Goal: Task Accomplishment & Management: Manage account settings

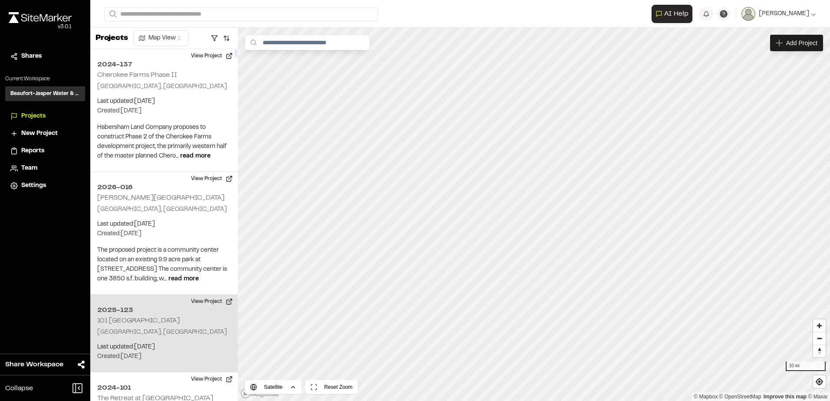
click at [148, 328] on p "Beaufort, SC" at bounding box center [164, 333] width 134 height 10
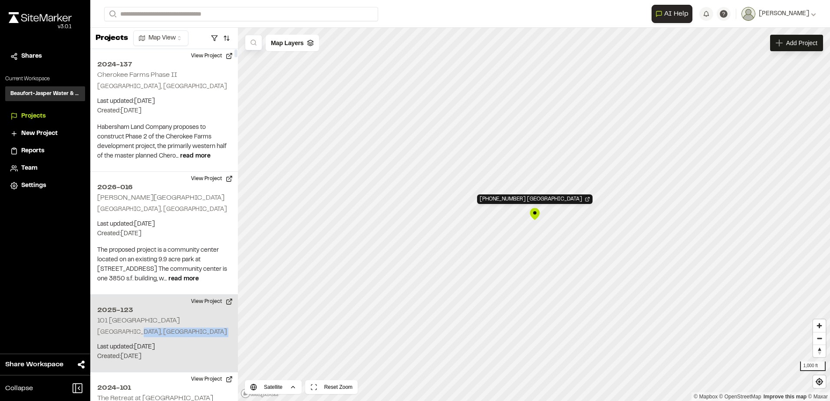
click at [148, 328] on p "Beaufort, SC" at bounding box center [164, 333] width 134 height 10
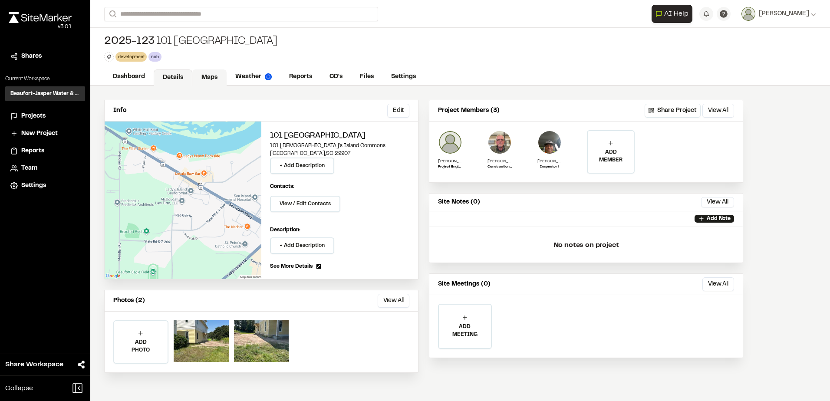
click at [213, 78] on link "Maps" at bounding box center [209, 77] width 34 height 17
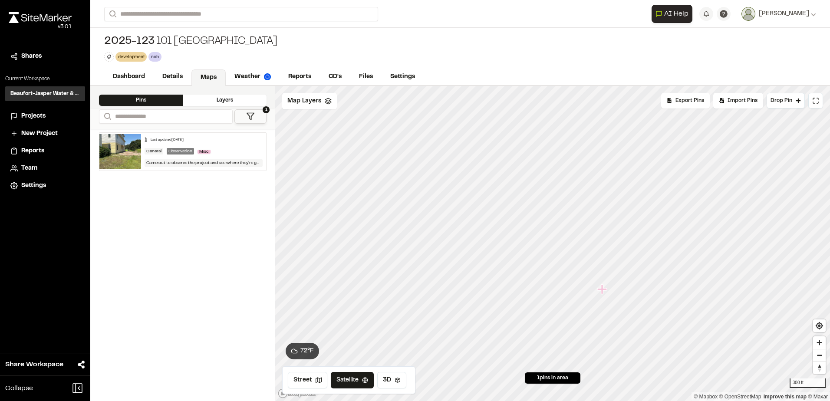
click at [265, 121] on button "1" at bounding box center [250, 116] width 32 height 14
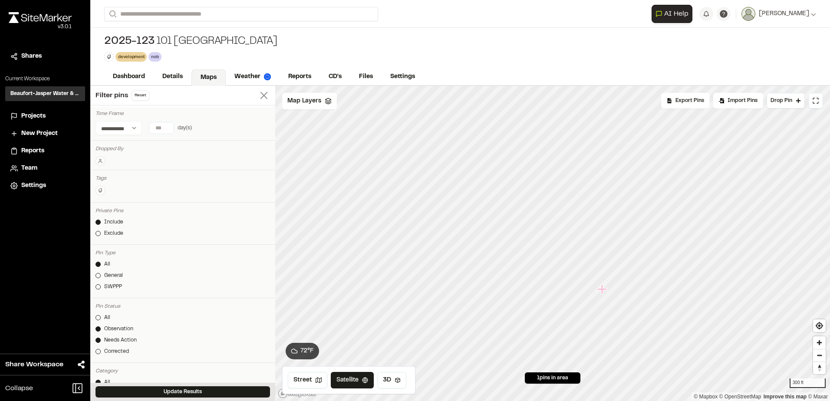
click at [261, 97] on line at bounding box center [264, 95] width 6 height 6
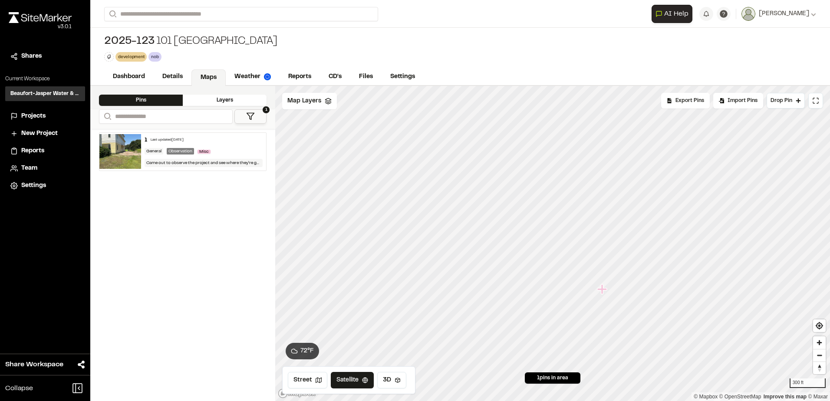
click at [244, 116] on button "1" at bounding box center [250, 116] width 32 height 14
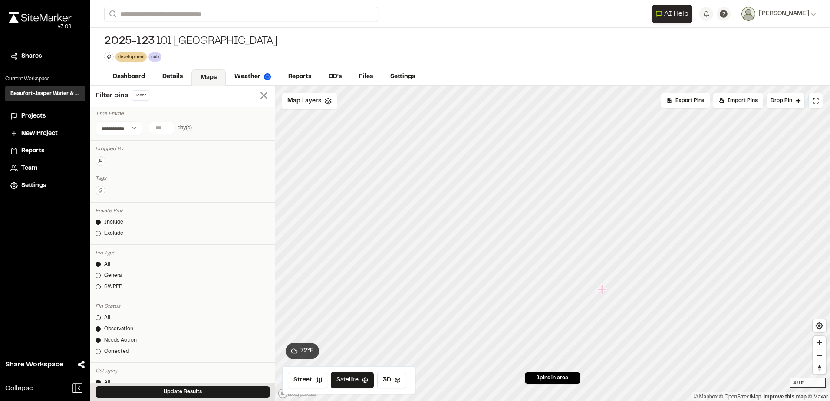
click at [258, 93] on icon at bounding box center [264, 95] width 12 height 12
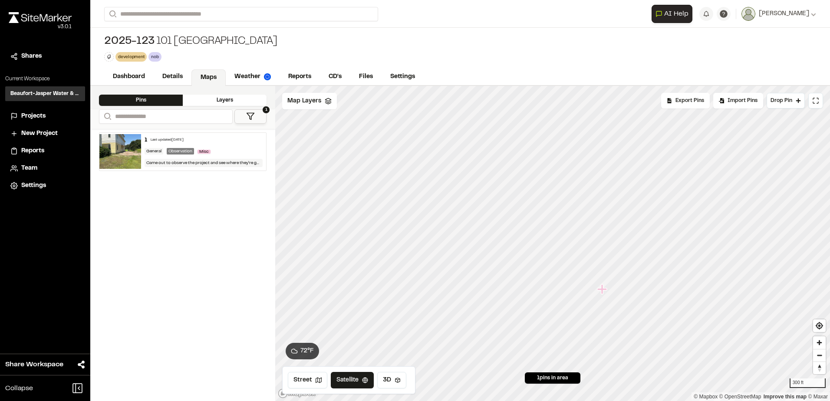
click at [236, 102] on div "Layers" at bounding box center [225, 100] width 84 height 11
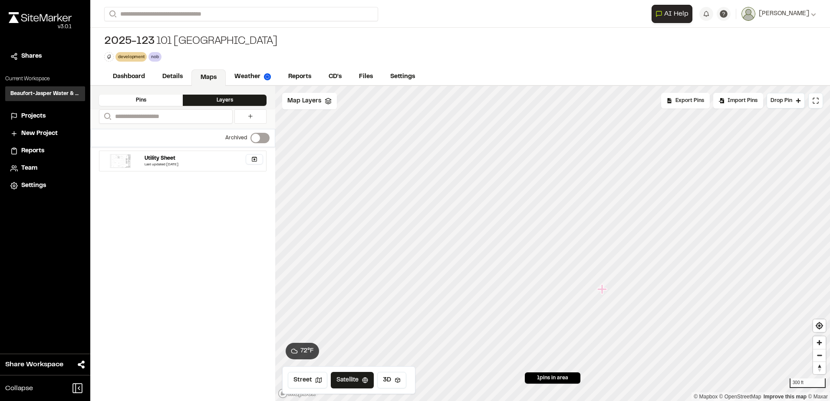
click at [150, 99] on div "Pins" at bounding box center [141, 100] width 84 height 11
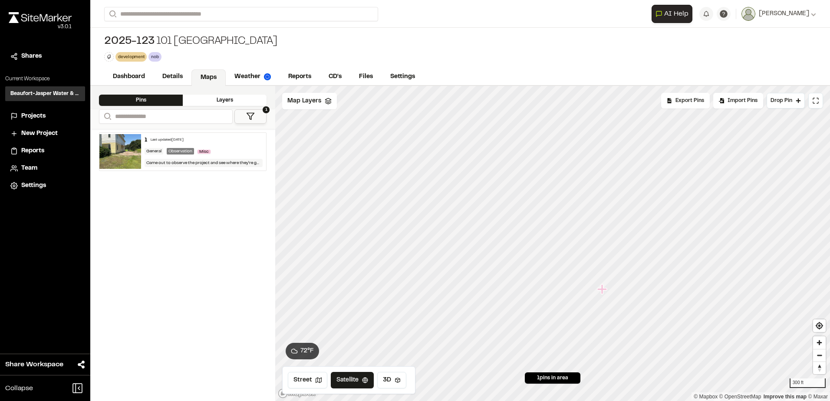
click at [201, 163] on div "Came out to observe the project and see where they’re going to be doing their d…" at bounding box center [204, 163] width 118 height 8
click at [333, 80] on link "CD's" at bounding box center [335, 77] width 31 height 17
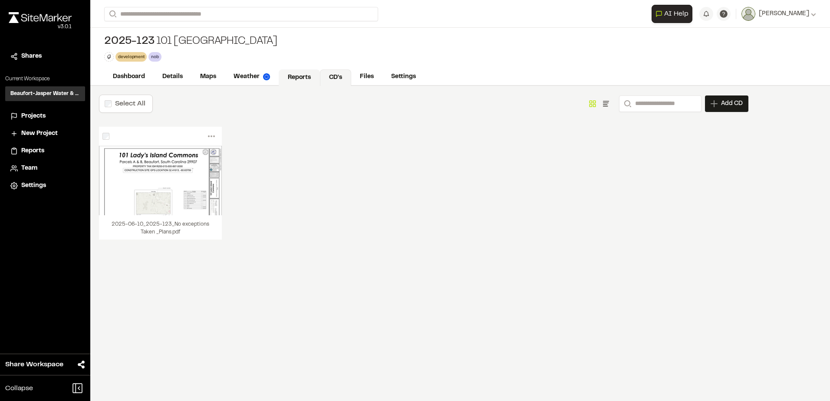
click at [298, 78] on link "Reports" at bounding box center [299, 77] width 41 height 17
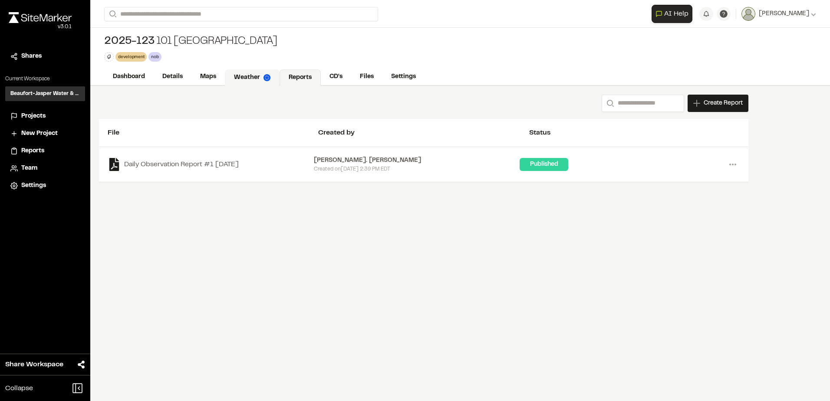
click at [229, 71] on link "Weather" at bounding box center [252, 77] width 55 height 17
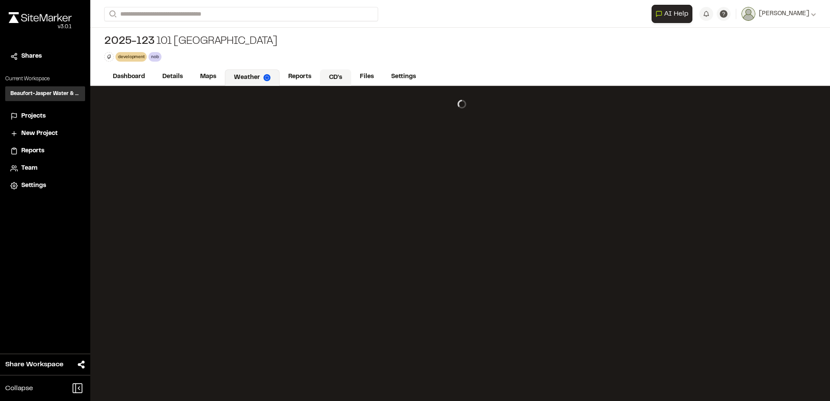
click at [341, 73] on link "CD's" at bounding box center [335, 77] width 31 height 17
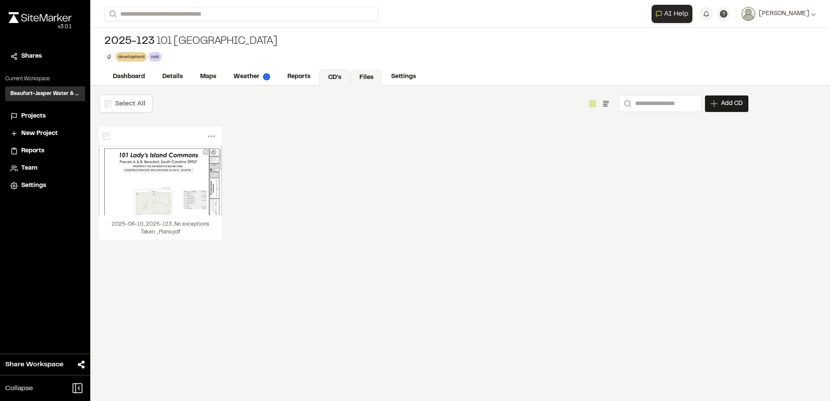
click at [360, 78] on link "Files" at bounding box center [366, 77] width 32 height 17
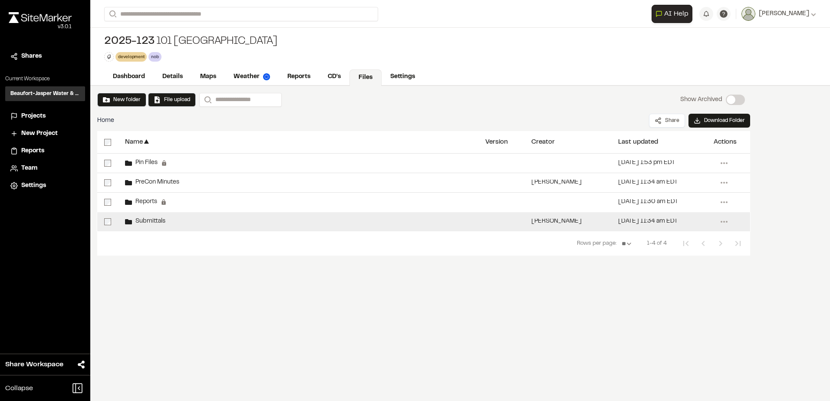
click at [152, 217] on div "Submittals" at bounding box center [298, 221] width 360 height 19
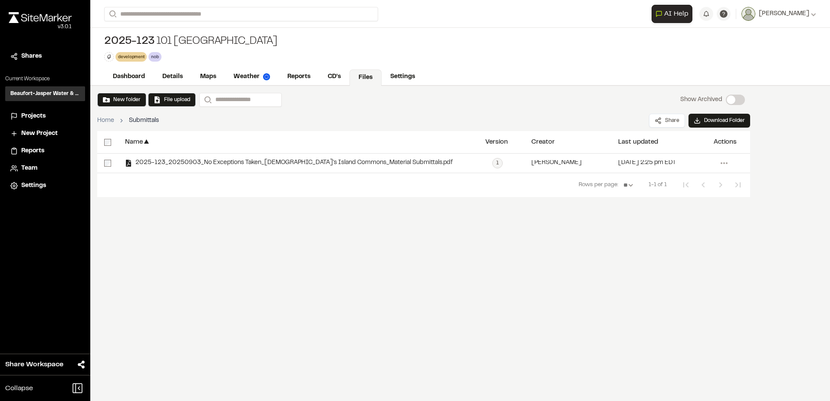
click at [362, 76] on link "Files" at bounding box center [366, 77] width 32 height 17
click at [358, 74] on link "Files" at bounding box center [366, 77] width 32 height 17
click at [319, 110] on div "Home Submittals Share Download Folder" at bounding box center [423, 120] width 653 height 21
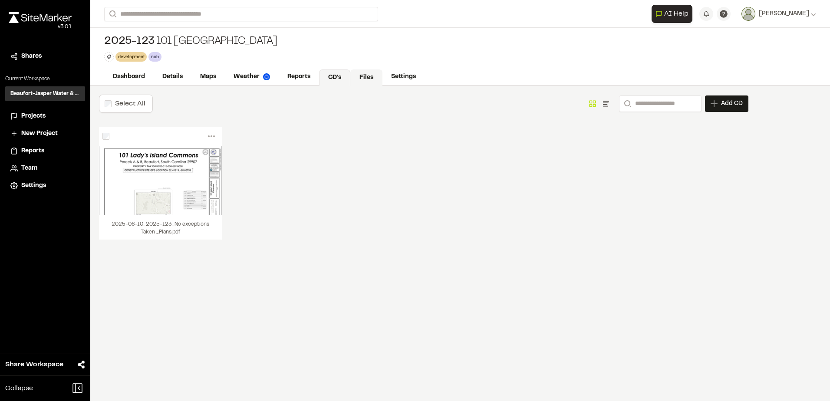
click at [362, 80] on link "Files" at bounding box center [366, 77] width 32 height 17
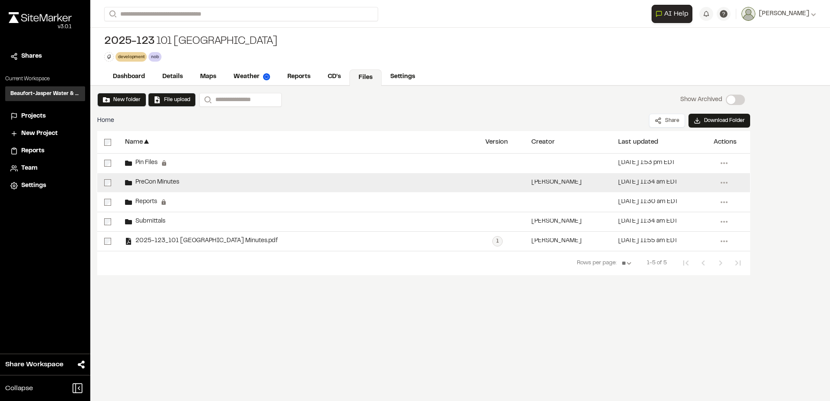
drag, startPoint x: 152, startPoint y: 238, endPoint x: 145, endPoint y: 182, distance: 56.9
click at [145, 182] on div "Pin Files Permanent folders aren't editable. All pin files will be automaticall…" at bounding box center [423, 202] width 653 height 97
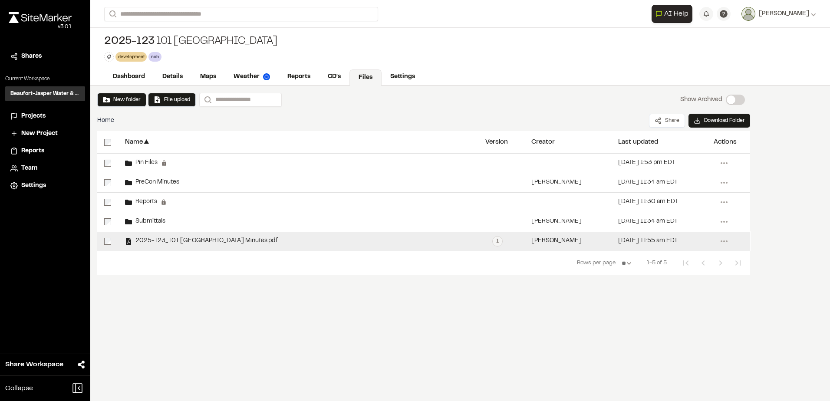
drag, startPoint x: 135, startPoint y: 241, endPoint x: 158, endPoint y: 233, distance: 24.3
click at [167, 229] on div "Pin Files Permanent folders aren't editable. All pin files will be automaticall…" at bounding box center [423, 202] width 653 height 97
click at [109, 238] on div at bounding box center [107, 241] width 21 height 19
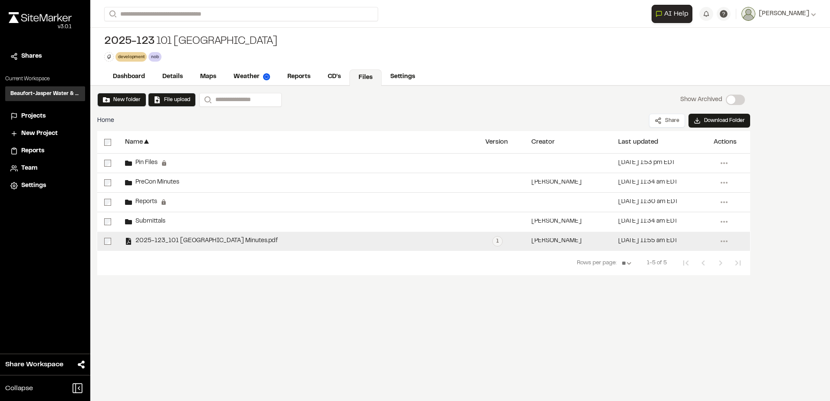
click at [109, 238] on div at bounding box center [107, 241] width 21 height 19
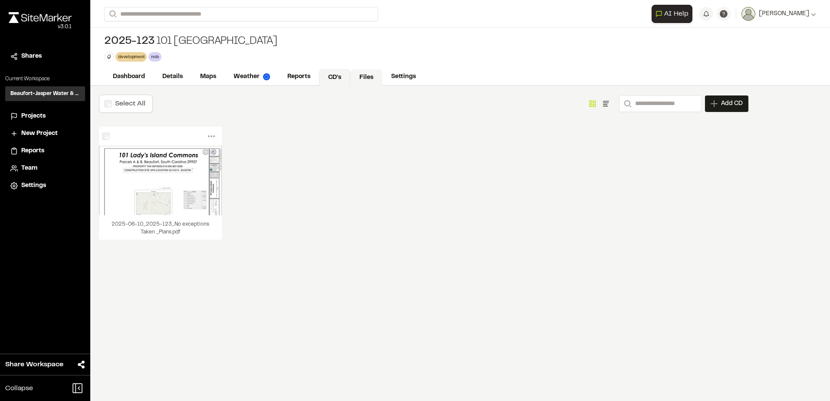
click at [360, 73] on link "Files" at bounding box center [366, 77] width 32 height 17
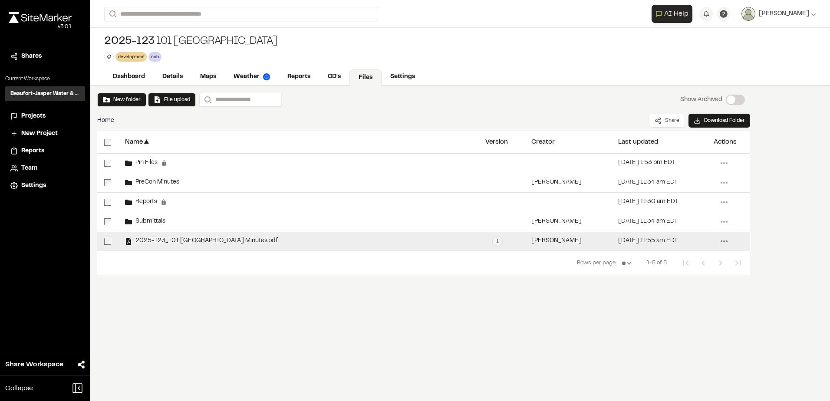
click at [728, 239] on icon at bounding box center [724, 241] width 14 height 14
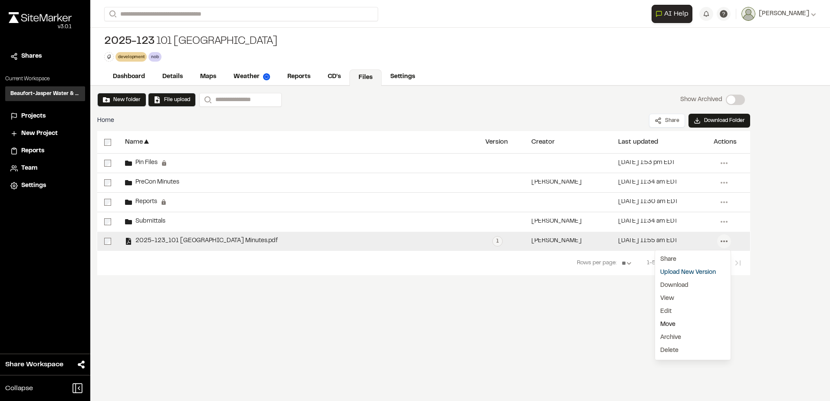
click at [670, 327] on link "Move" at bounding box center [693, 324] width 76 height 13
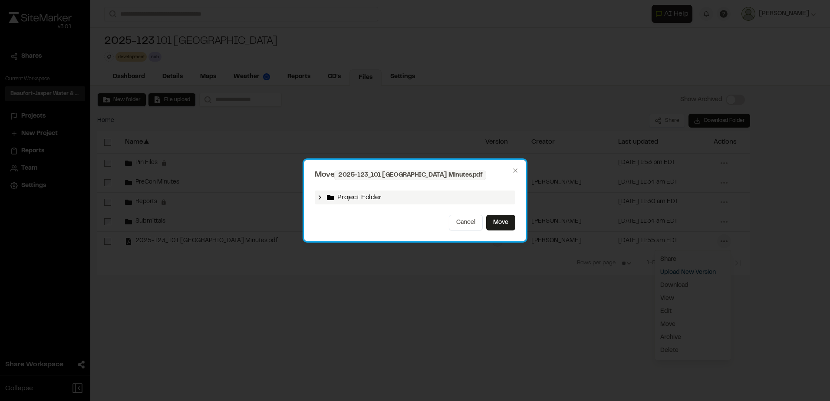
click at [318, 196] on icon at bounding box center [320, 197] width 7 height 7
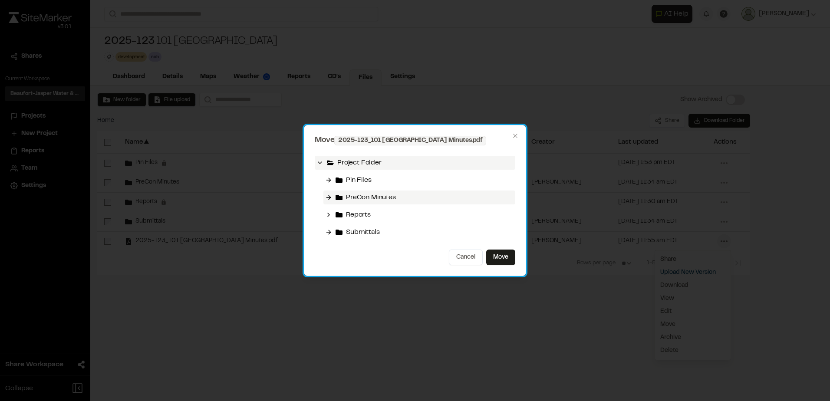
click at [330, 199] on icon at bounding box center [328, 197] width 7 height 7
click at [370, 198] on span "PreCon Minutes" at bounding box center [371, 197] width 50 height 10
click at [327, 197] on icon at bounding box center [328, 197] width 7 height 7
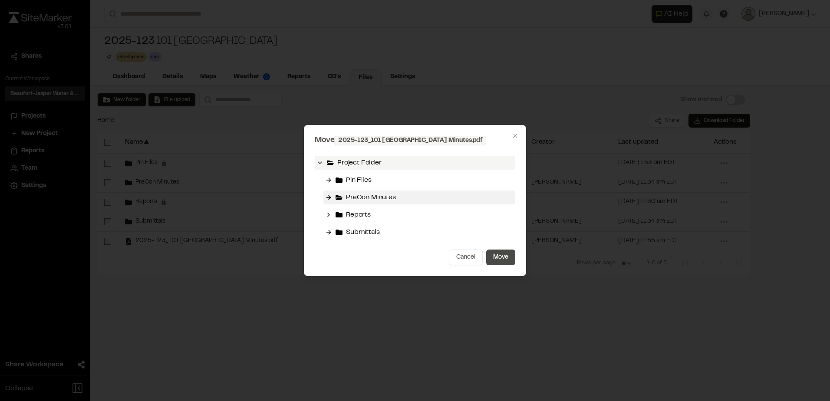
click at [502, 257] on button "Move" at bounding box center [500, 258] width 29 height 16
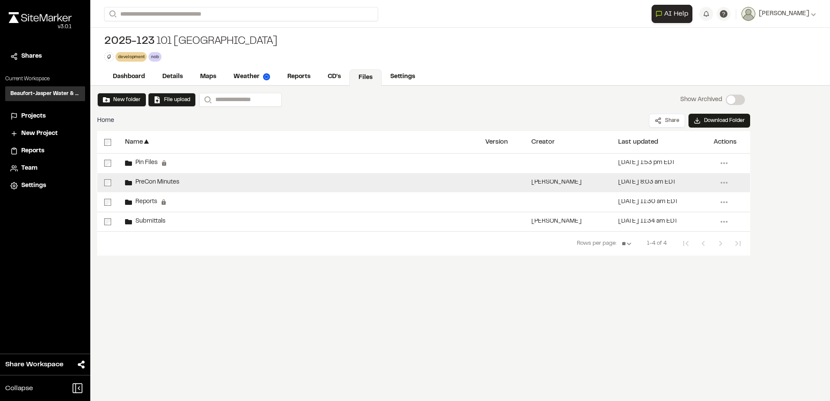
click at [146, 176] on div "PreCon Minutes" at bounding box center [298, 182] width 360 height 19
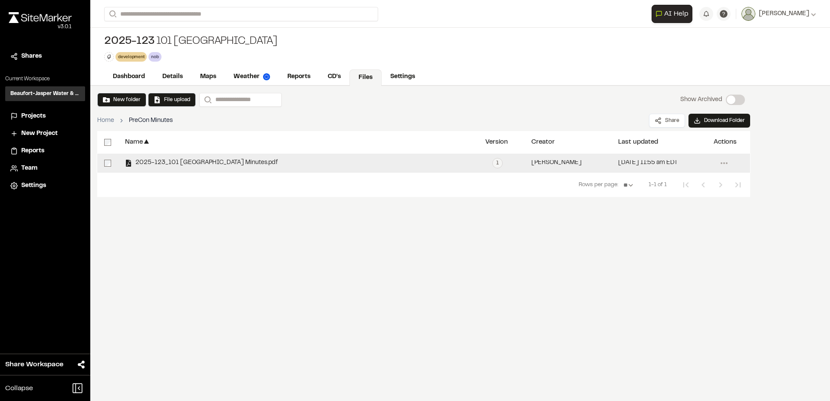
click at [158, 156] on div "2025-123_101 [GEOGRAPHIC_DATA] Minutes.pdf" at bounding box center [298, 163] width 360 height 19
